Goal: Task Accomplishment & Management: Complete application form

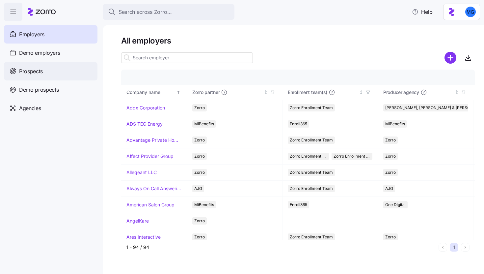
click at [80, 66] on div "Prospects" at bounding box center [51, 71] width 94 height 18
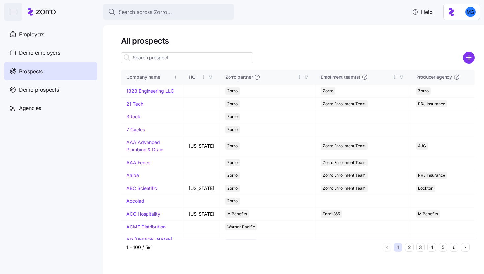
click at [215, 57] on input at bounding box center [187, 57] width 132 height 11
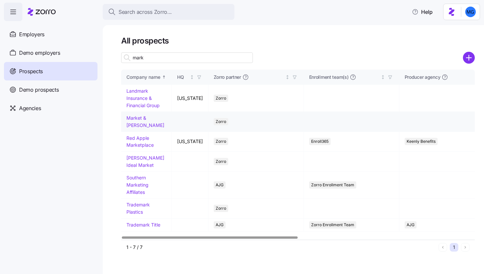
type input "mark"
click at [151, 116] on link "Market & [PERSON_NAME]" at bounding box center [145, 121] width 38 height 13
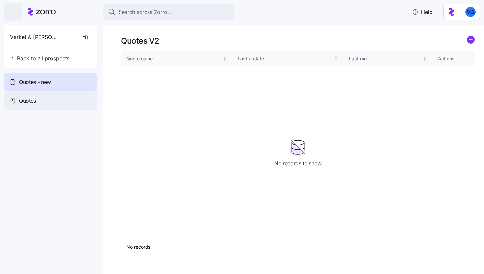
click at [67, 103] on div "Quotes" at bounding box center [51, 100] width 94 height 18
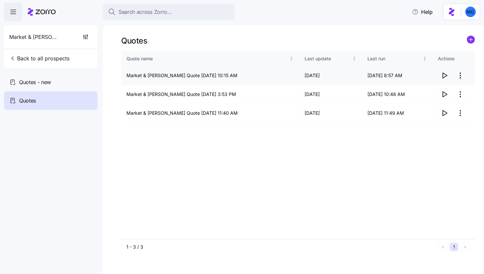
click at [461, 73] on html "Search across Zorro... Help Market & Johnson Back to all prospects Quotes - new…" at bounding box center [242, 135] width 484 height 270
click at [438, 101] on div "Delete quote" at bounding box center [434, 102] width 61 height 11
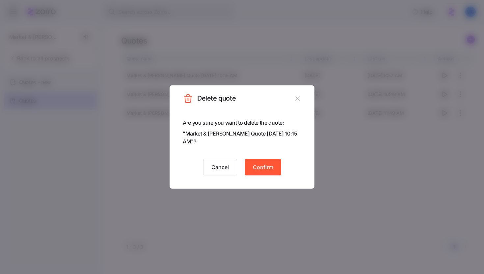
click at [263, 173] on button "Confirm" at bounding box center [263, 167] width 36 height 16
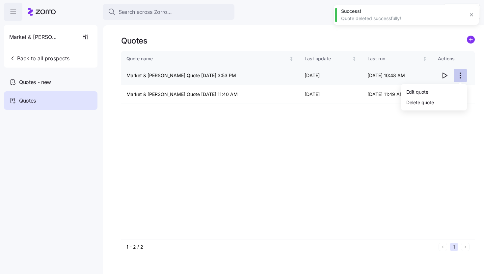
click at [463, 73] on html "Search across Zorro... Help Market & Johnson Back to all prospects Quotes - new…" at bounding box center [242, 135] width 484 height 270
click at [434, 105] on div "Delete quote" at bounding box center [420, 101] width 28 height 7
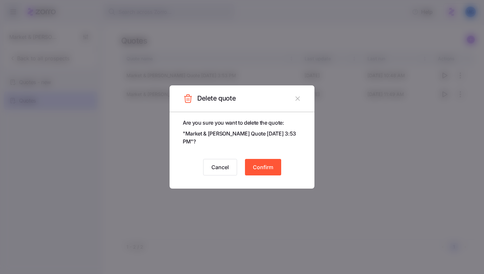
click at [266, 165] on span "Confirm" at bounding box center [263, 167] width 20 height 8
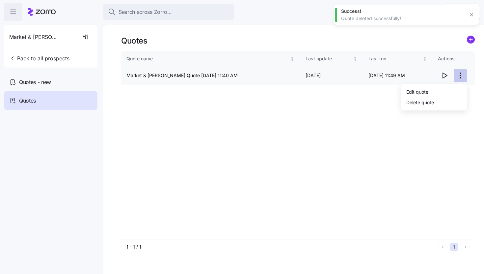
click at [463, 75] on html "Search across Zorro... Help Market & Johnson Back to all prospects Quotes - new…" at bounding box center [242, 135] width 484 height 270
click at [440, 100] on div "Delete quote" at bounding box center [434, 102] width 61 height 11
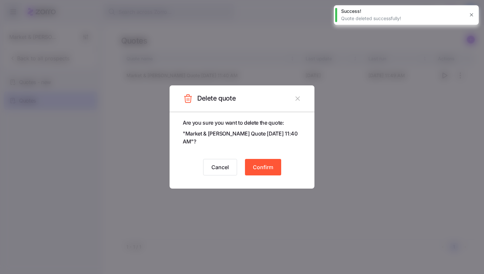
click at [264, 165] on span "Confirm" at bounding box center [263, 167] width 20 height 8
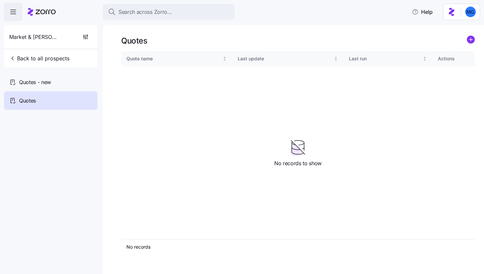
click at [471, 40] on icon "add icon" at bounding box center [470, 40] width 3 height 0
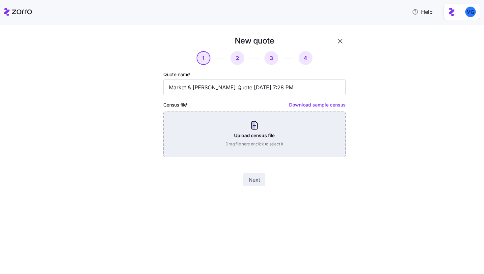
click at [272, 130] on div "Upload census file Drag file here or click to select it" at bounding box center [254, 134] width 182 height 46
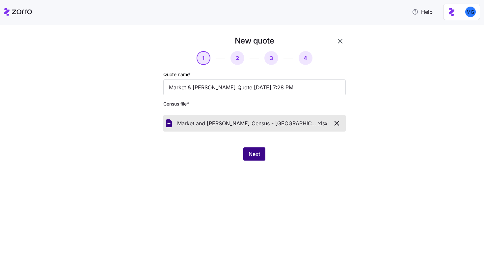
click at [253, 151] on span "Next" at bounding box center [255, 154] width 12 height 8
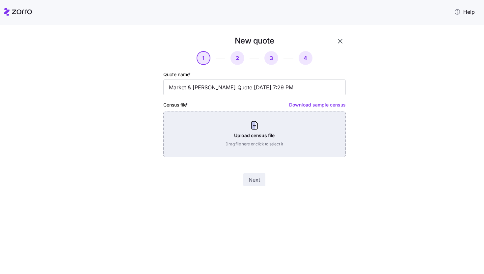
click at [261, 145] on div "Upload census file Drag file here or click to select it" at bounding box center [254, 134] width 182 height 46
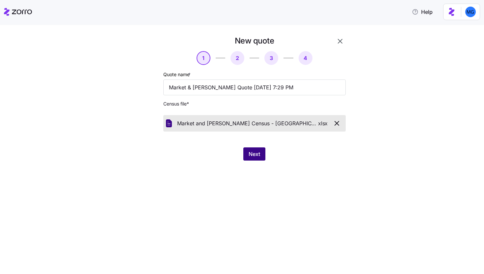
click at [249, 152] on span "Next" at bounding box center [255, 154] width 12 height 8
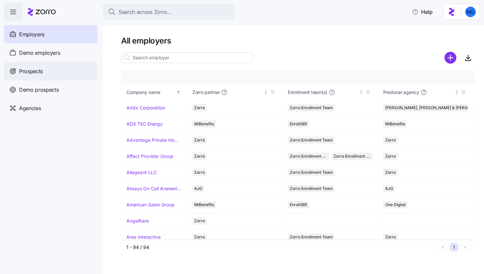
click at [67, 71] on div "Prospects" at bounding box center [51, 71] width 94 height 18
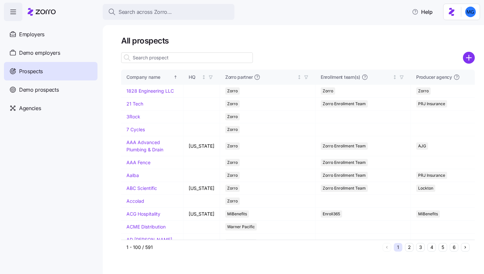
click at [212, 56] on input at bounding box center [187, 57] width 132 height 11
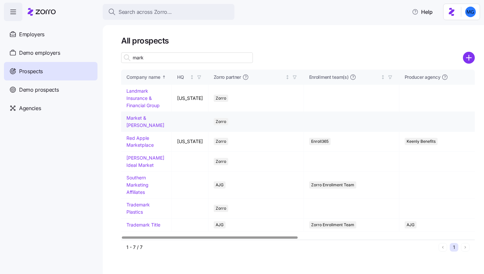
type input "mark"
click at [147, 116] on link "Market & [PERSON_NAME]" at bounding box center [145, 121] width 38 height 13
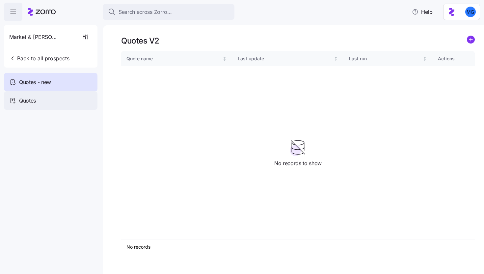
click at [89, 95] on div "Quotes" at bounding box center [51, 100] width 94 height 18
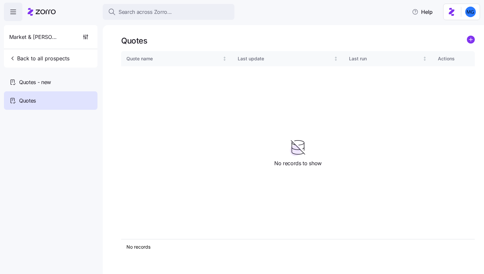
click at [474, 40] on icon "add icon" at bounding box center [471, 40] width 8 height 8
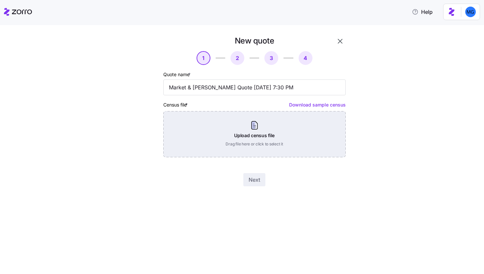
click at [260, 147] on div "Upload census file Drag file here or click to select it" at bounding box center [254, 134] width 182 height 46
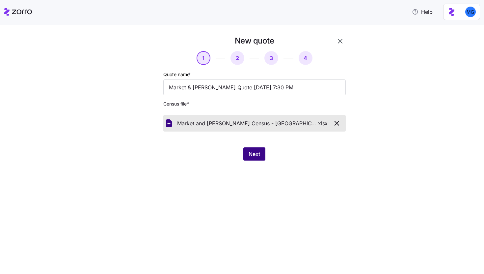
click at [250, 155] on span "Next" at bounding box center [255, 154] width 12 height 8
click at [339, 119] on button "button" at bounding box center [337, 123] width 12 height 11
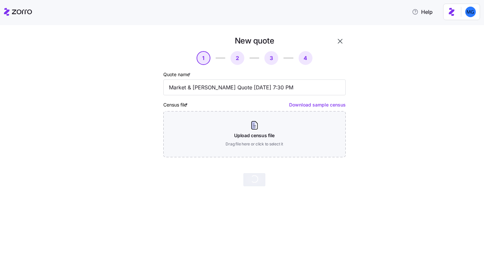
click at [339, 42] on icon "button" at bounding box center [340, 41] width 8 height 8
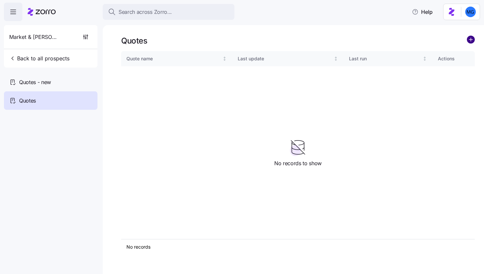
click at [473, 38] on circle "add icon" at bounding box center [470, 39] width 7 height 7
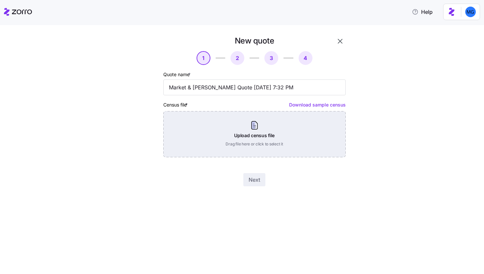
click at [267, 129] on div "Upload census file Drag file here or click to select it" at bounding box center [254, 134] width 182 height 46
click at [217, 125] on div "Upload census file Drag file here or click to select it" at bounding box center [254, 134] width 182 height 46
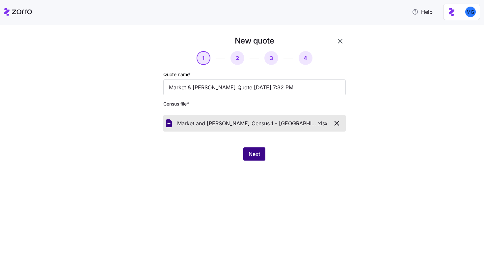
click at [249, 152] on span "Next" at bounding box center [255, 154] width 12 height 8
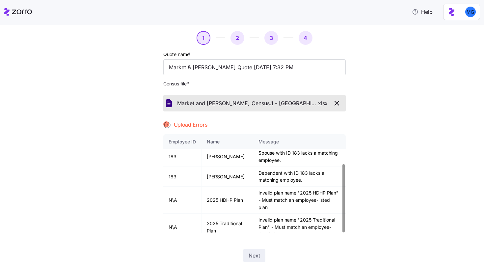
scroll to position [26, 0]
